Goal: Information Seeking & Learning: Learn about a topic

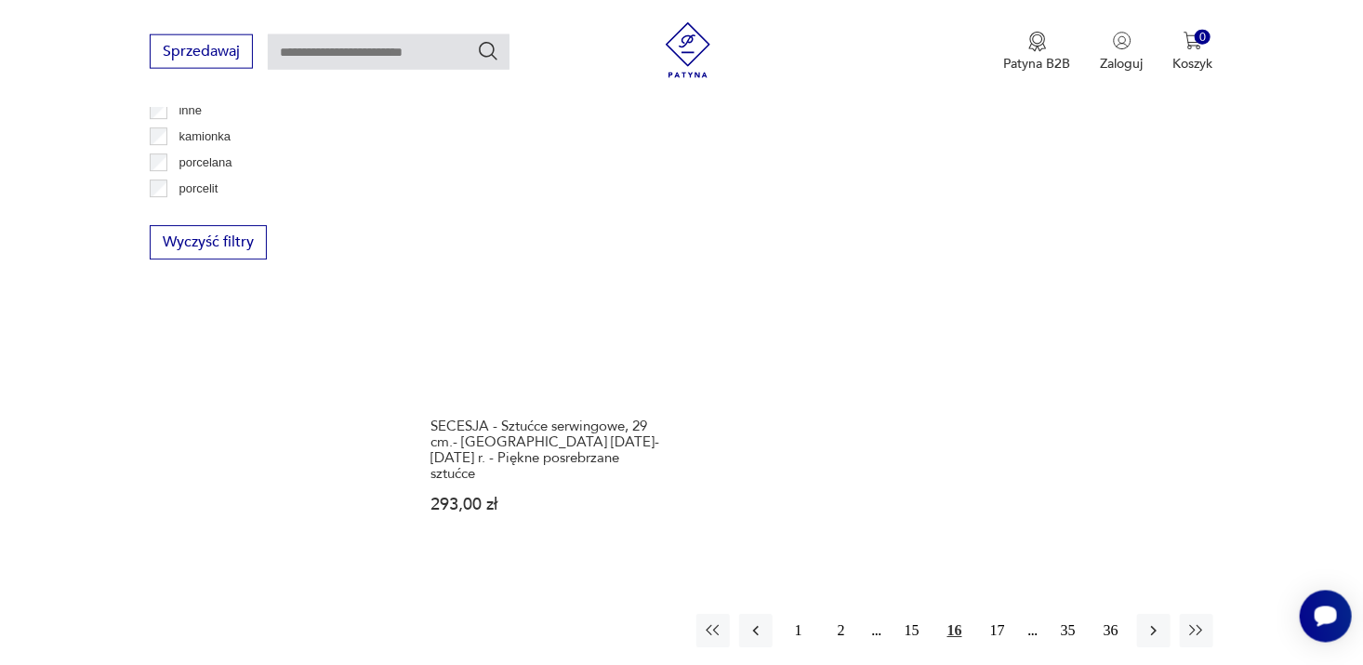
scroll to position [2773, 0]
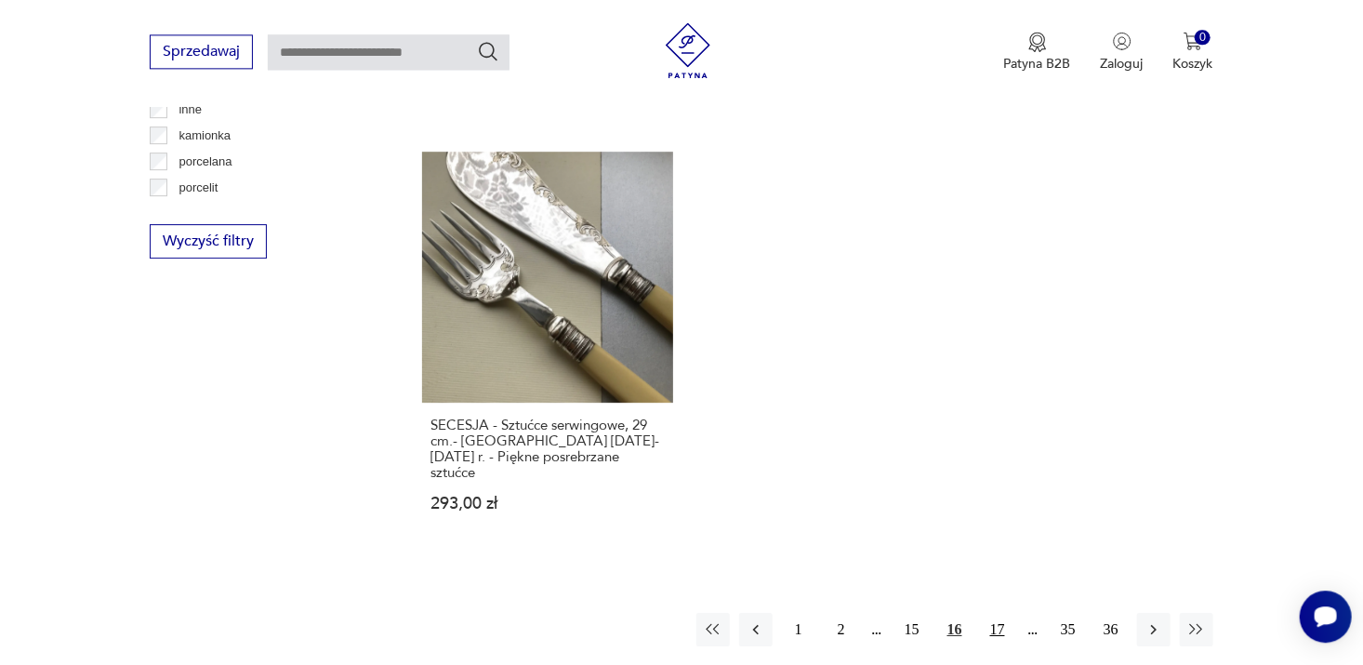
click at [998, 613] on button "17" at bounding box center [997, 629] width 33 height 33
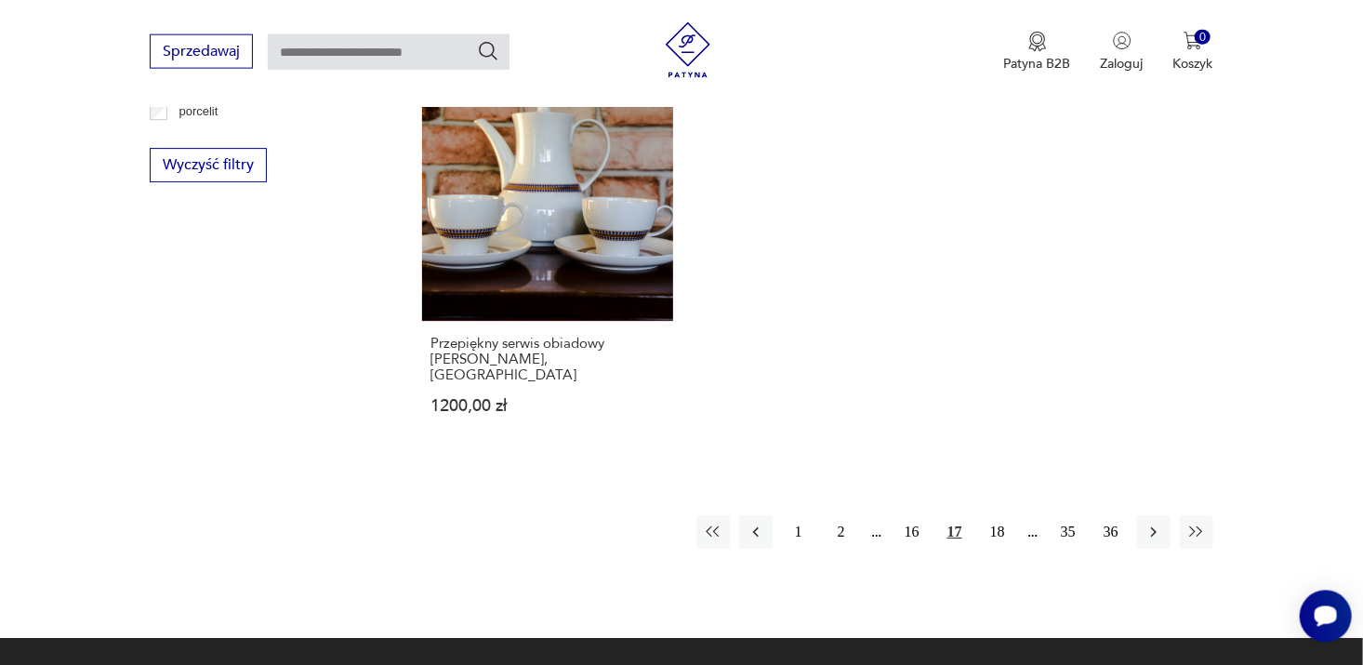
scroll to position [2849, 0]
click at [1152, 522] on icon "button" at bounding box center [1153, 531] width 19 height 19
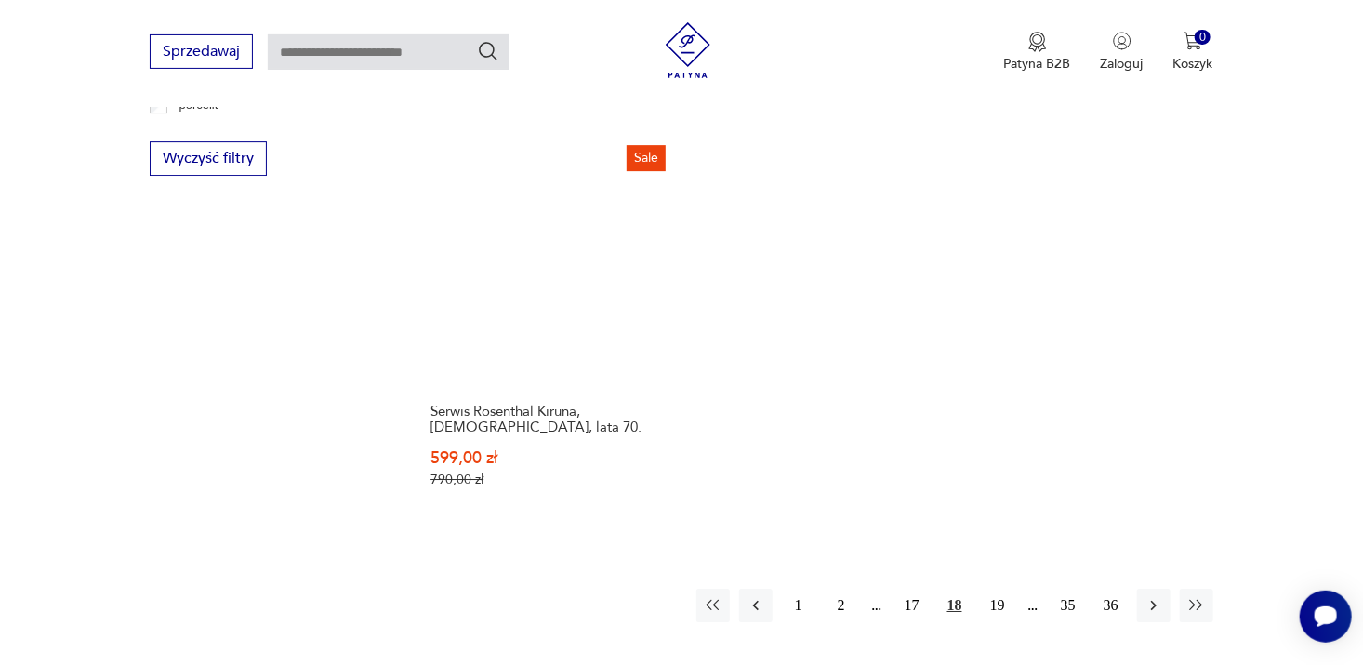
scroll to position [2863, 0]
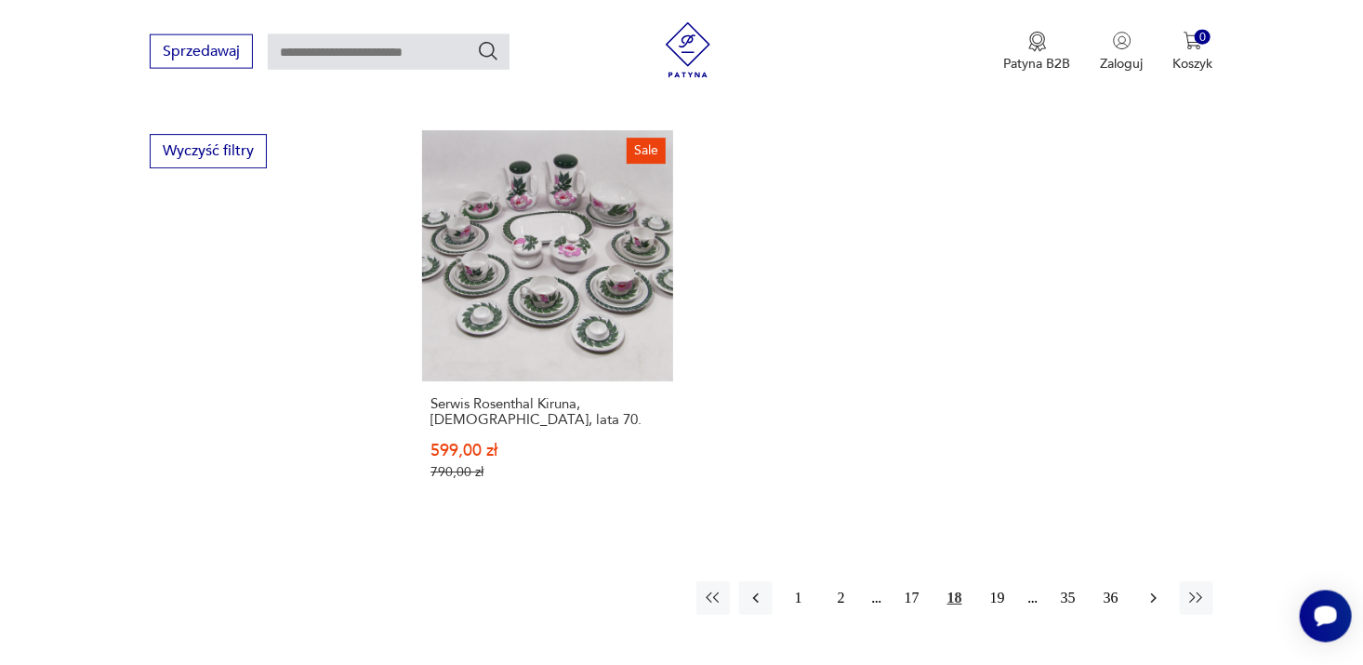
click at [1151, 589] on icon "button" at bounding box center [1153, 598] width 19 height 19
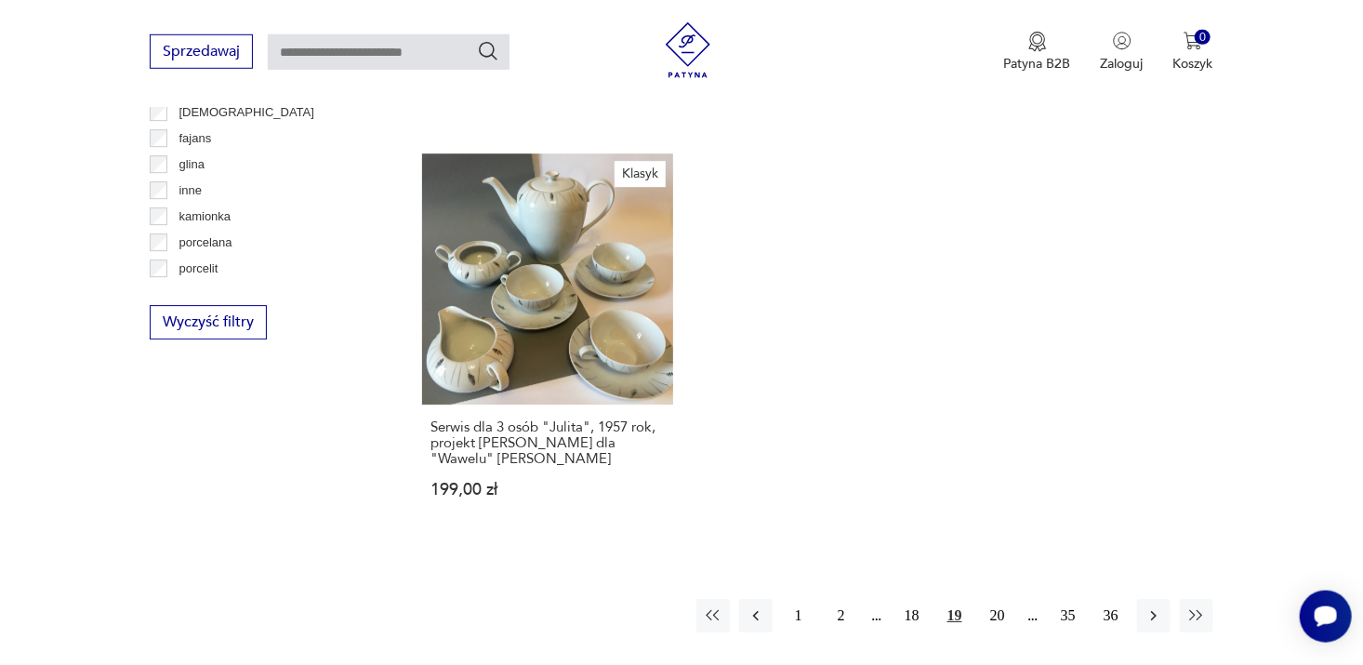
scroll to position [2693, 0]
click at [1152, 605] on icon "button" at bounding box center [1153, 614] width 19 height 19
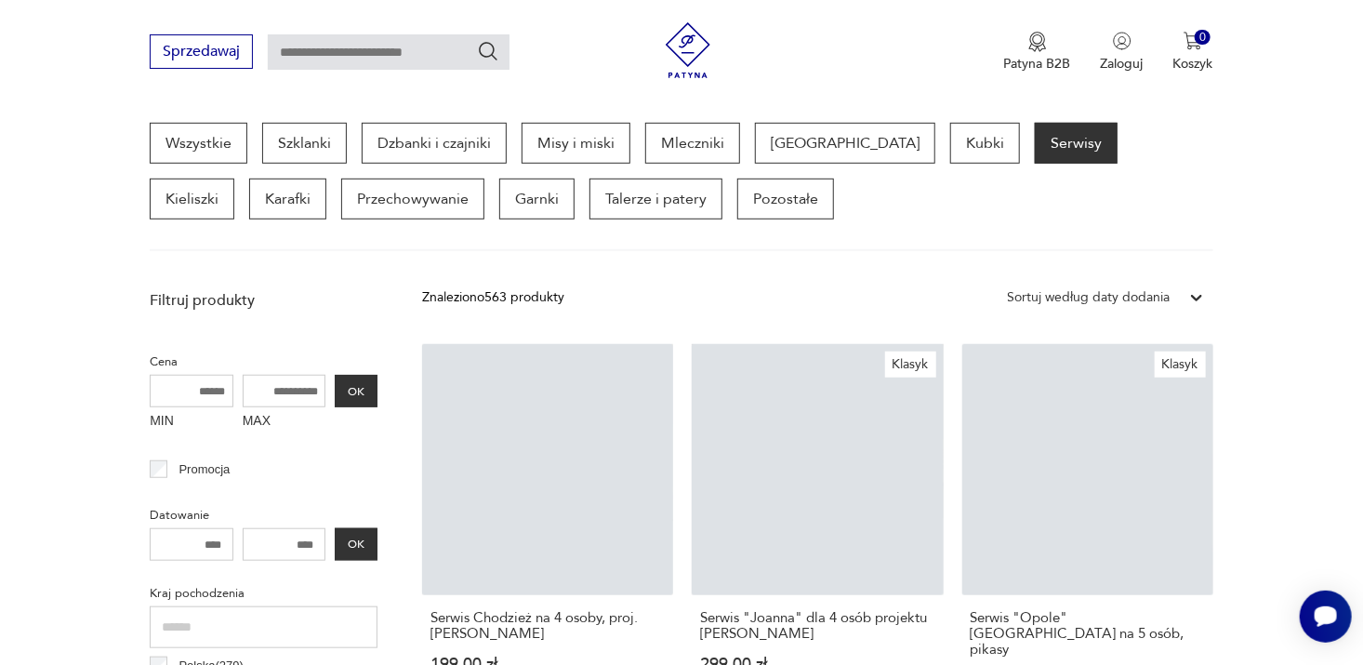
scroll to position [492, 0]
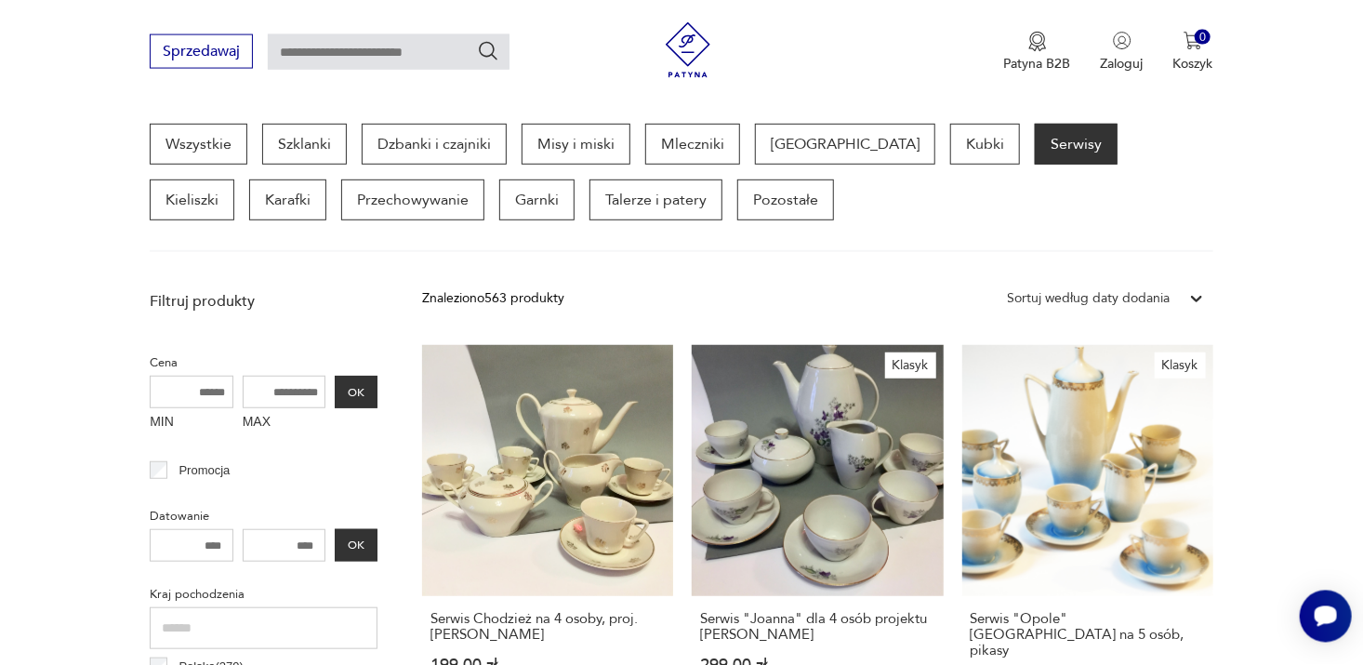
drag, startPoint x: 1152, startPoint y: 591, endPoint x: 1253, endPoint y: 594, distance: 101.4
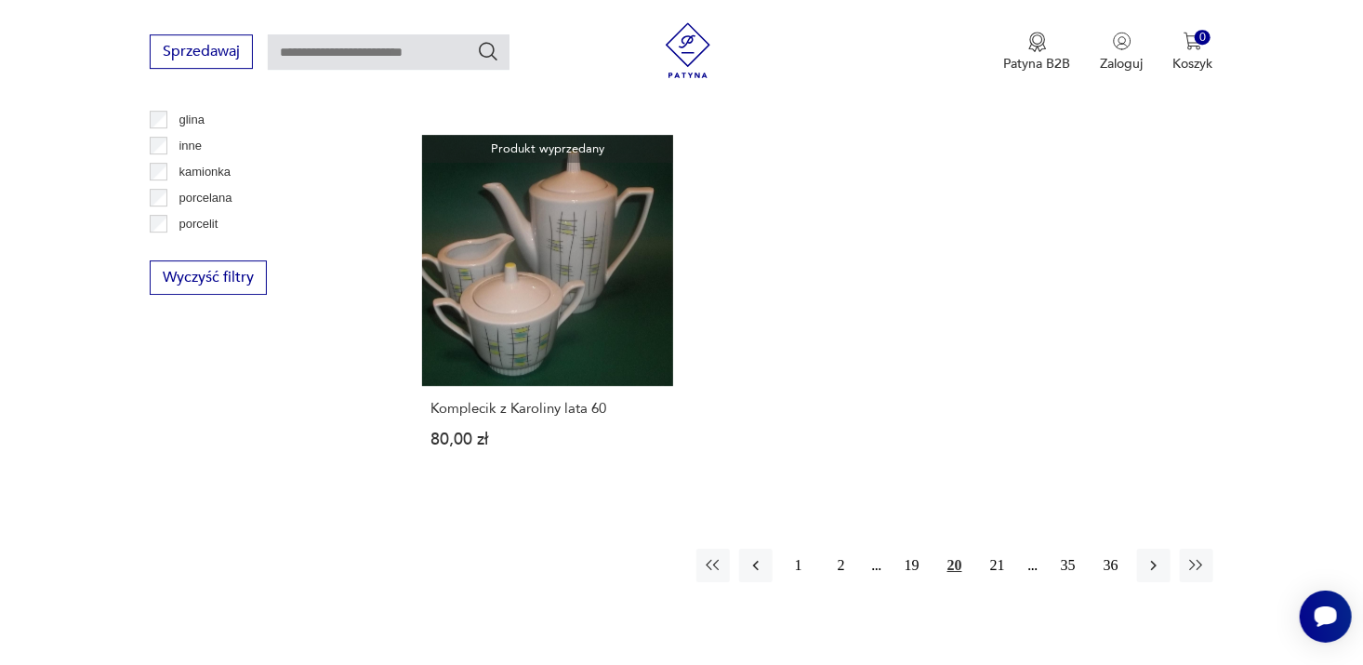
scroll to position [2752, 0]
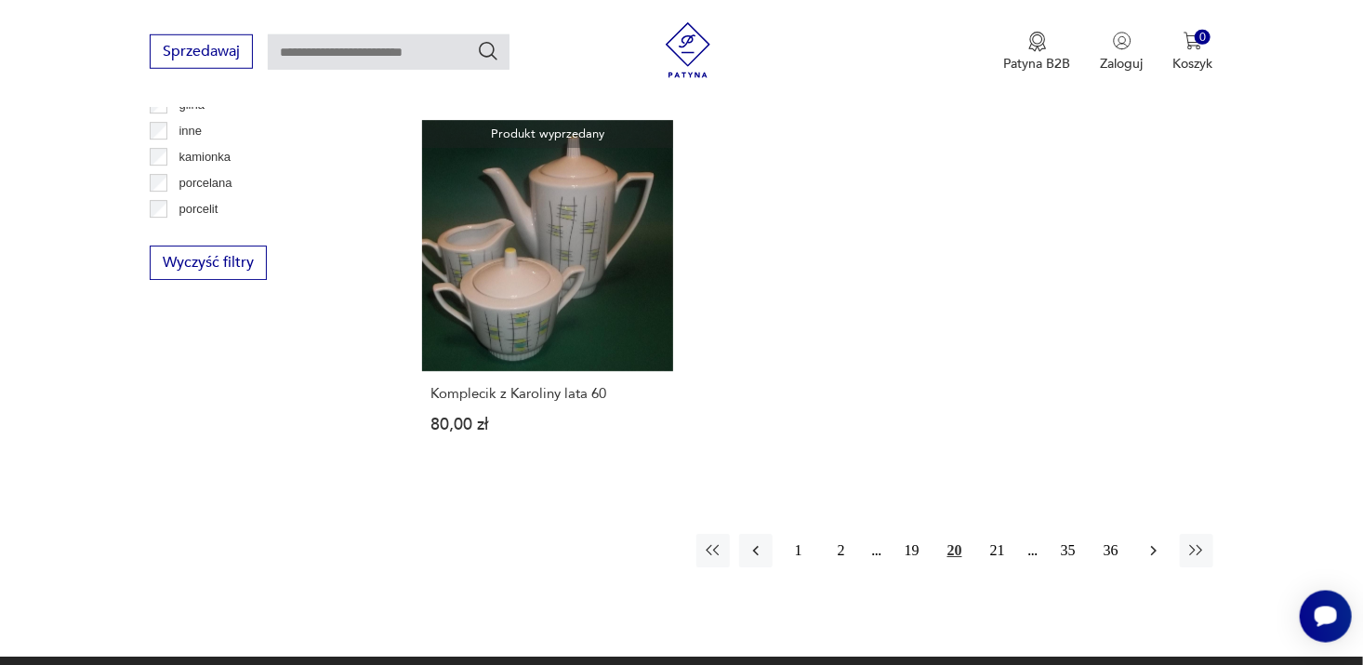
click at [1151, 541] on icon "button" at bounding box center [1153, 550] width 19 height 19
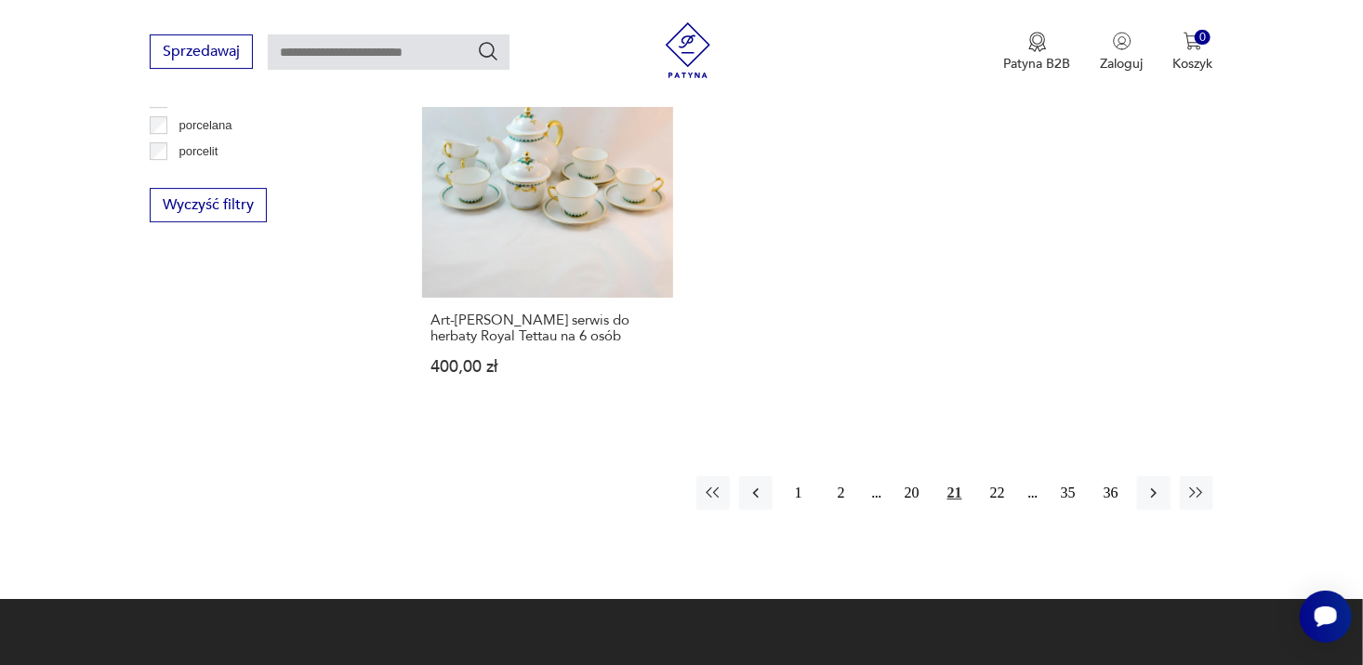
scroll to position [2811, 0]
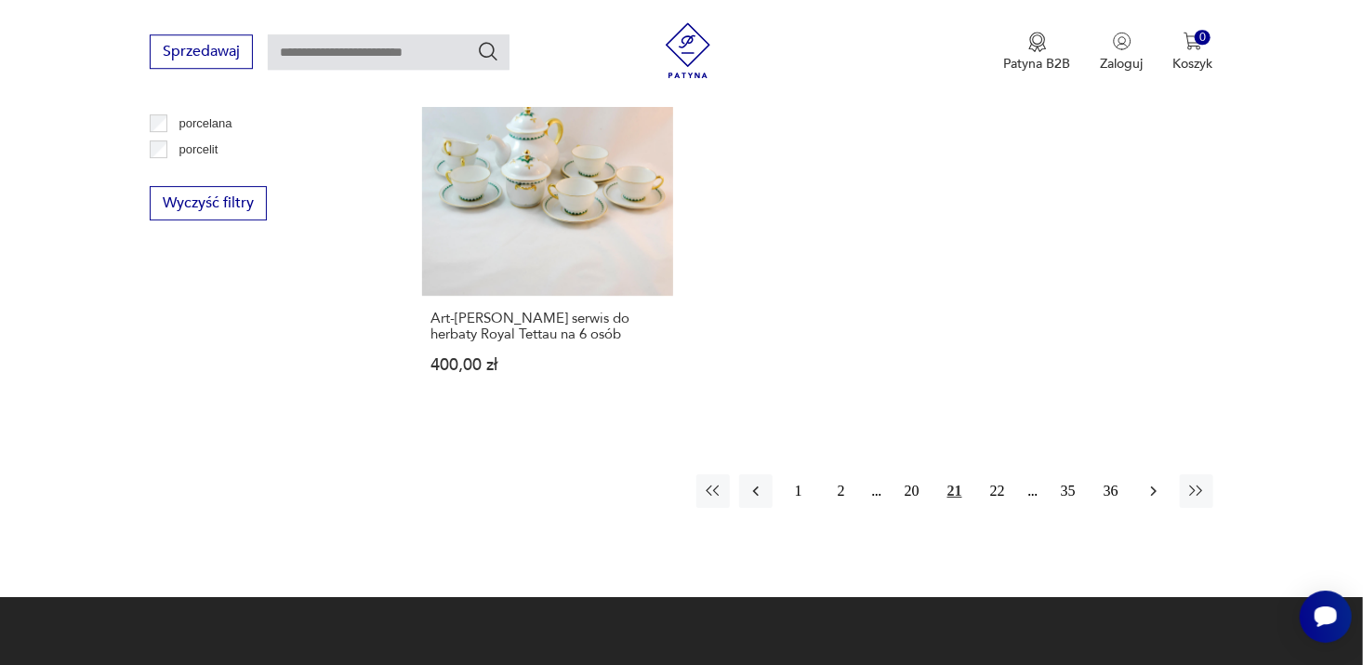
click at [1151, 482] on icon "button" at bounding box center [1153, 491] width 19 height 19
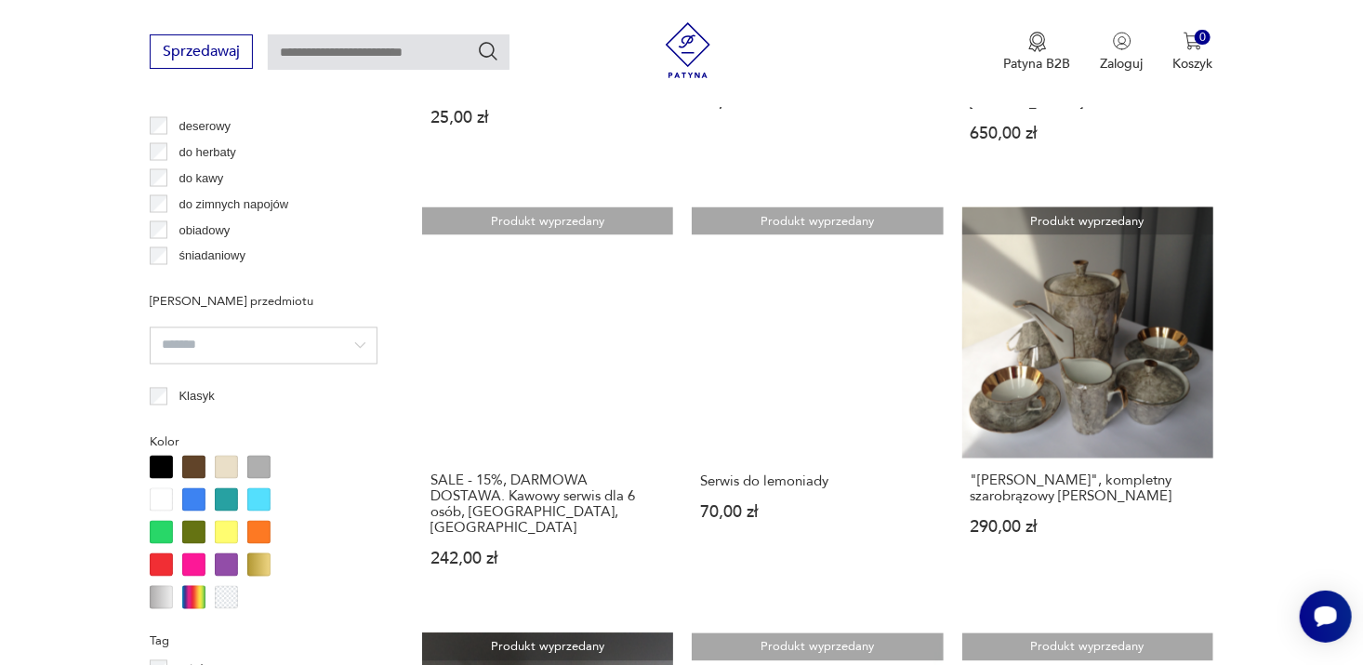
scroll to position [1463, 0]
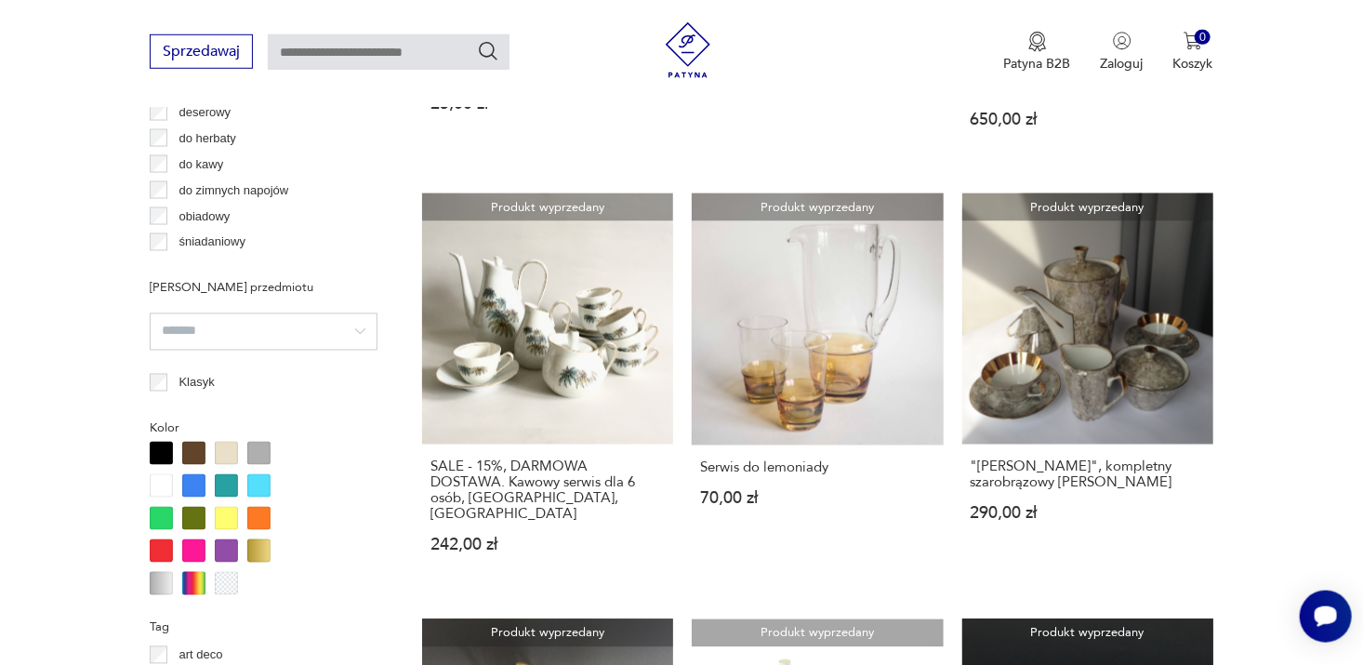
click at [1246, 401] on section "Filtruj produkty Cena MIN MAX OK Promocja Datowanie OK Kraj pochodzenia Polska …" at bounding box center [681, 659] width 1363 height 2698
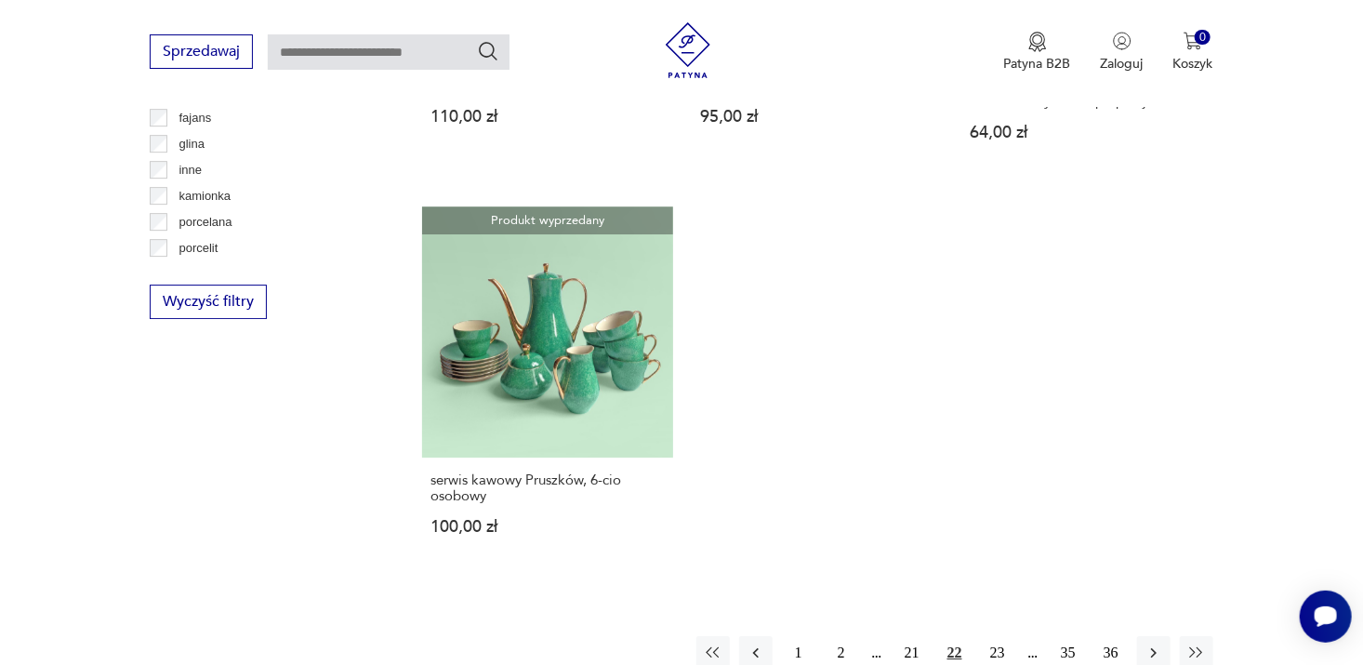
scroll to position [2717, 0]
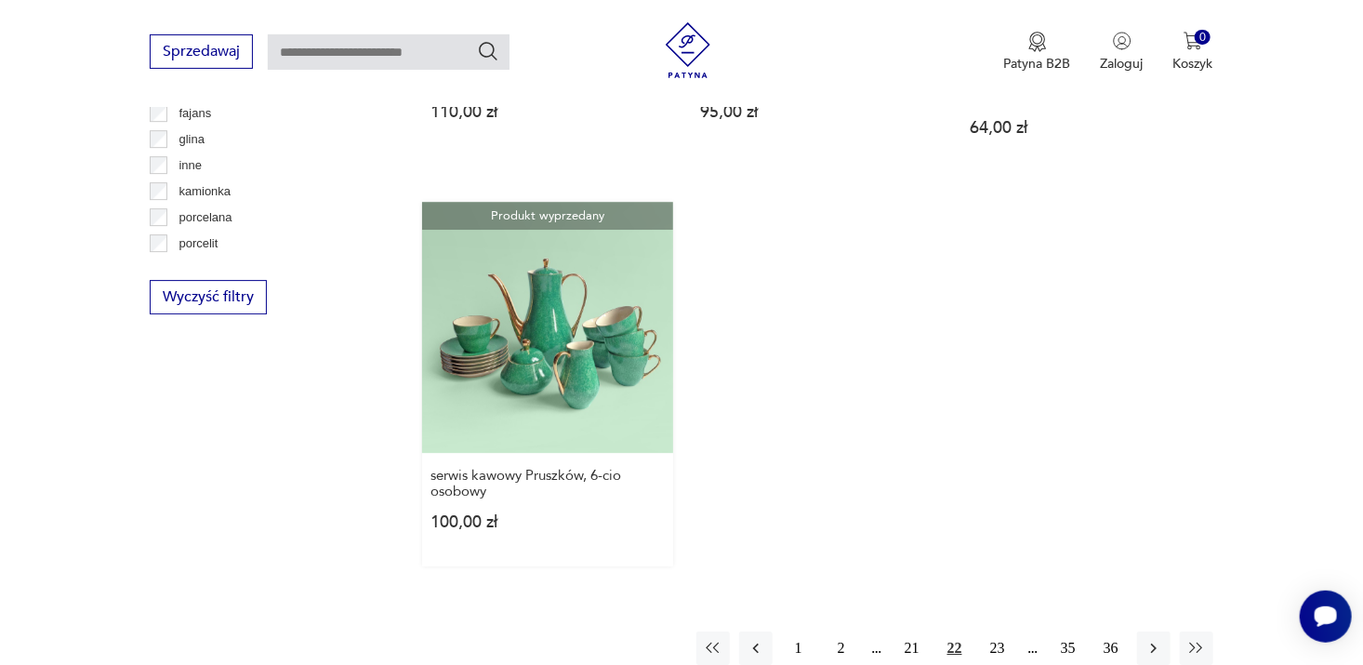
click at [549, 291] on link "Produkt wyprzedany serwis kawowy Pruszków, 6-cio osobowy 100,00 zł" at bounding box center [547, 384] width 251 height 364
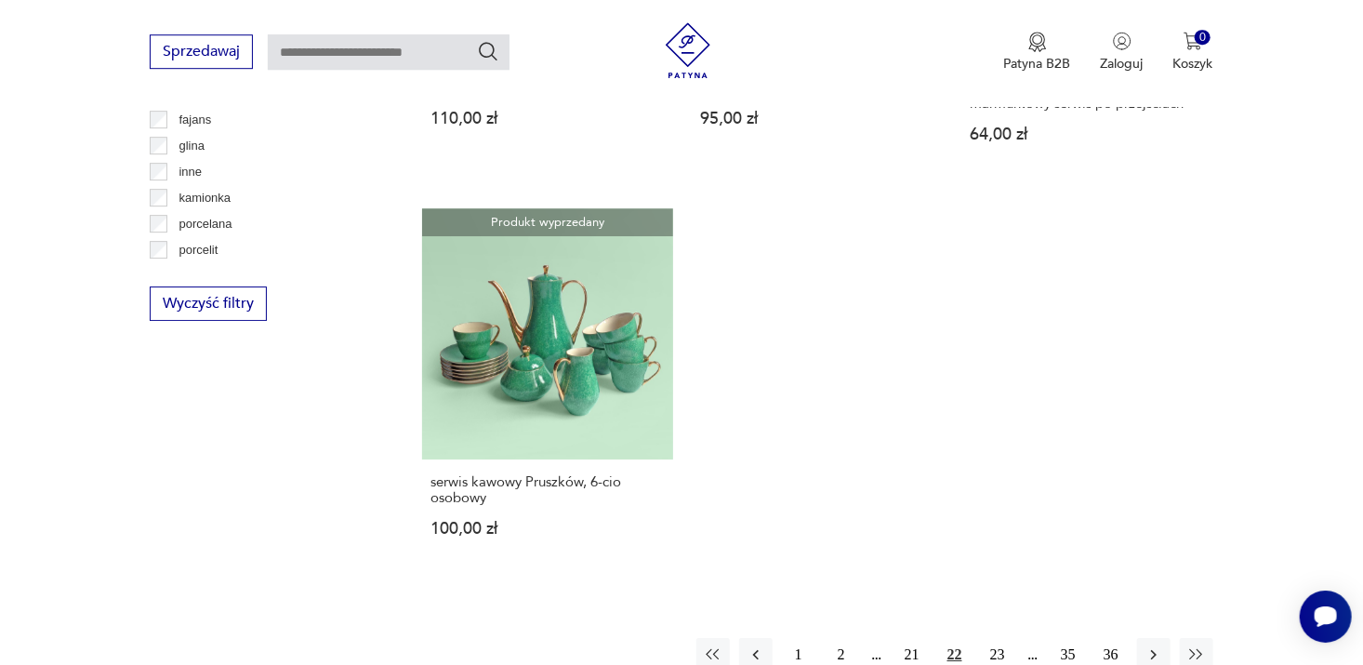
scroll to position [2711, 0]
click at [1153, 645] on icon "button" at bounding box center [1153, 654] width 19 height 19
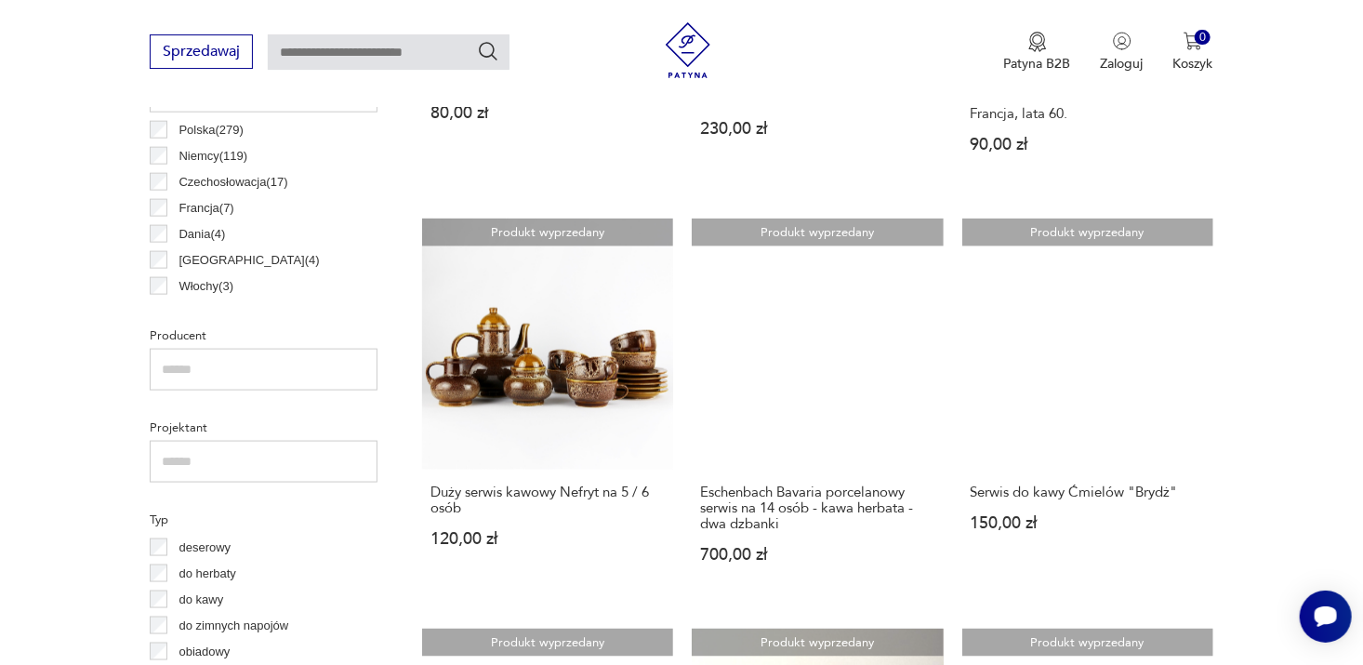
scroll to position [1031, 0]
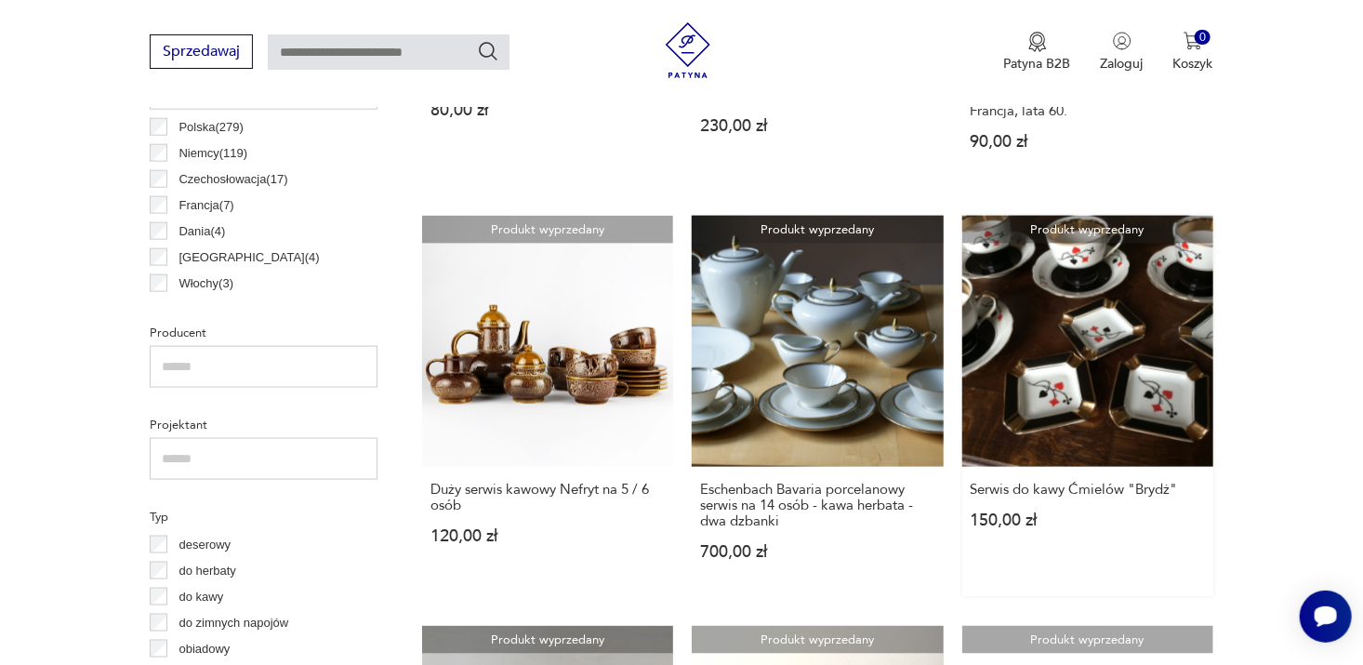
click at [1017, 381] on link "Produkt wyprzedany Serwis do kawy Ćmielów "Brydż" 150,00 zł" at bounding box center [1087, 406] width 251 height 380
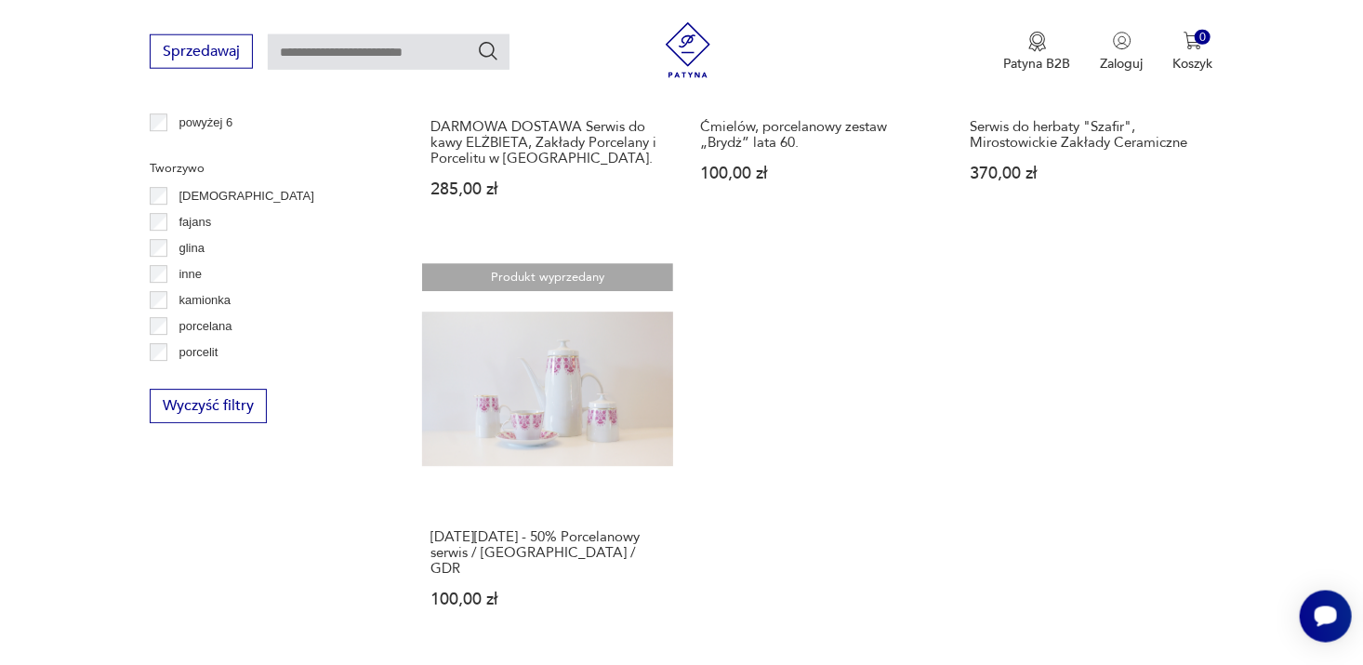
scroll to position [2610, 0]
